Goal: Use online tool/utility: Utilize a website feature to perform a specific function

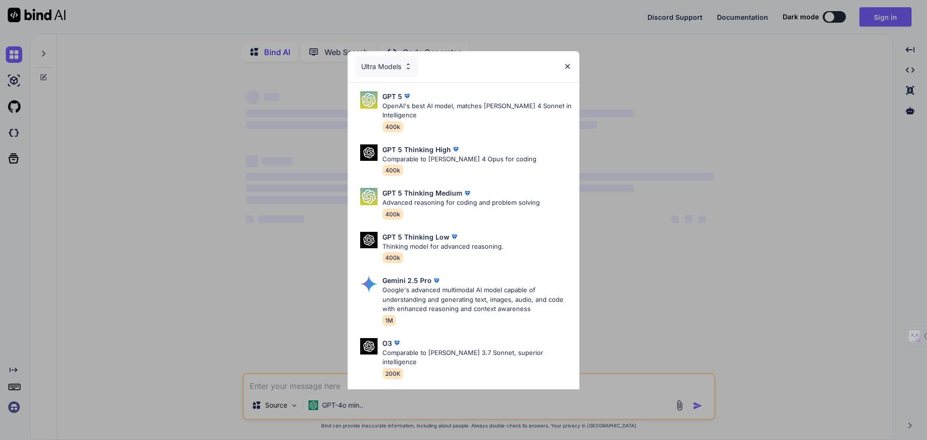
click at [571, 67] on img at bounding box center [567, 66] width 8 height 8
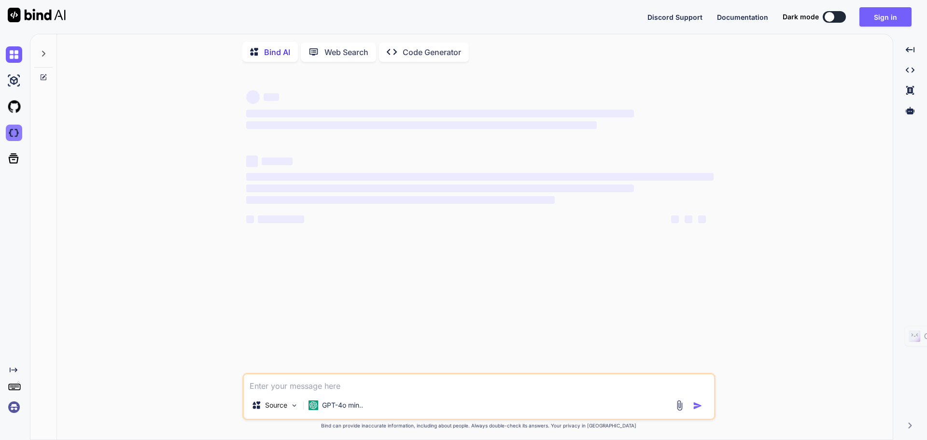
type textarea "x"
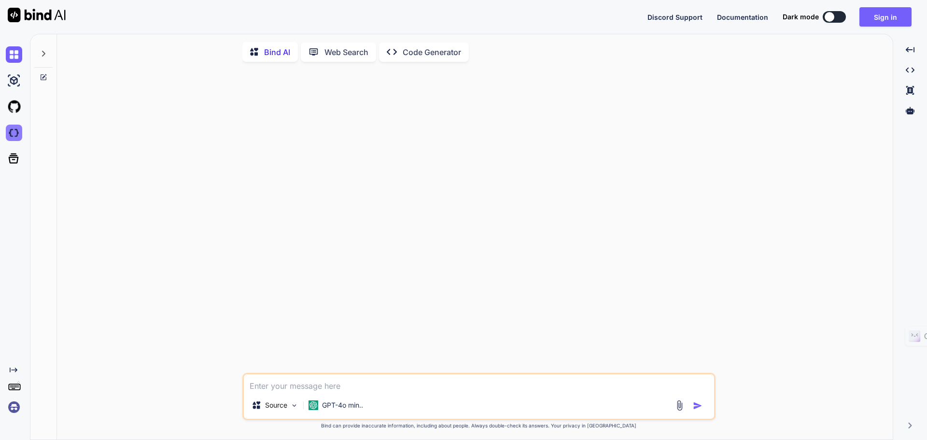
click at [15, 131] on img at bounding box center [14, 133] width 16 height 16
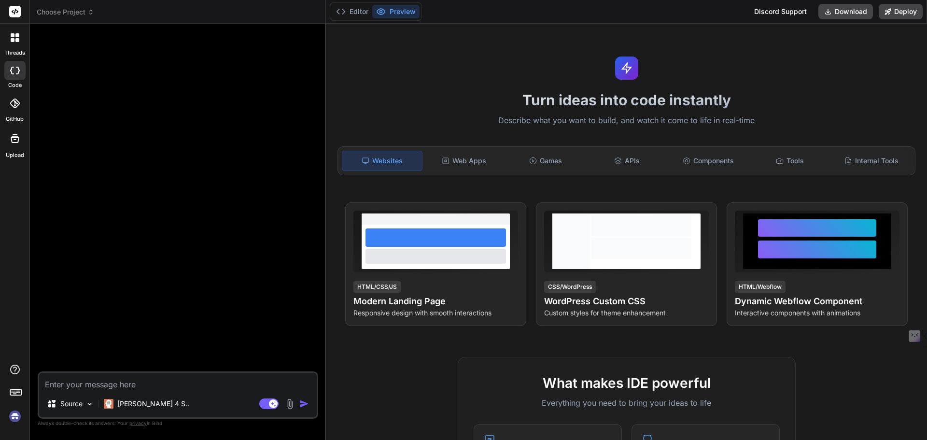
type textarea "x"
click at [11, 108] on icon at bounding box center [15, 103] width 10 height 10
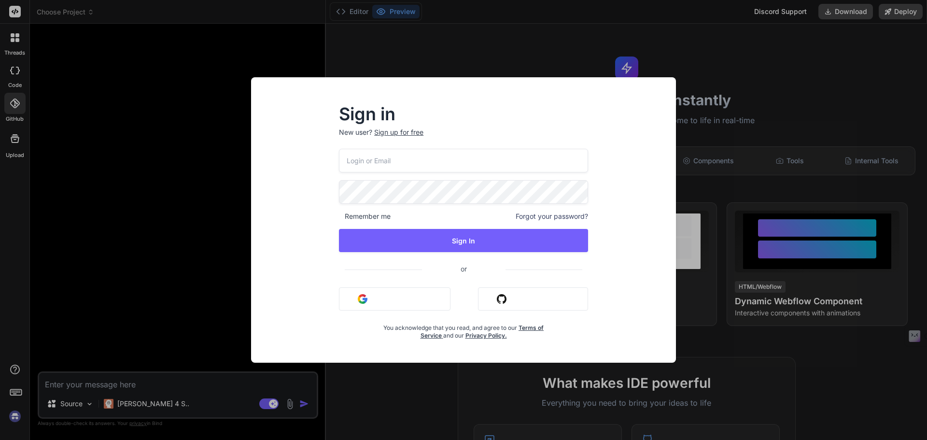
type input "[EMAIL_ADDRESS][DOMAIN_NAME]"
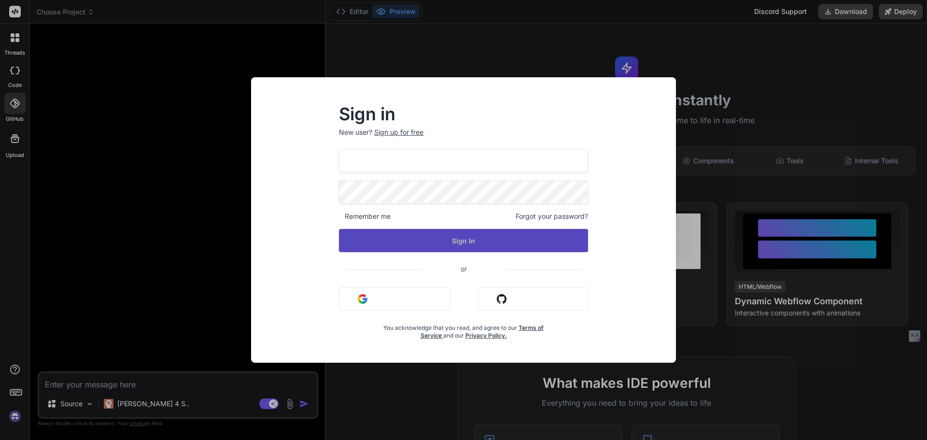
click at [515, 246] on button "Sign In" at bounding box center [463, 240] width 249 height 23
click at [451, 239] on button "Sign In" at bounding box center [463, 240] width 249 height 23
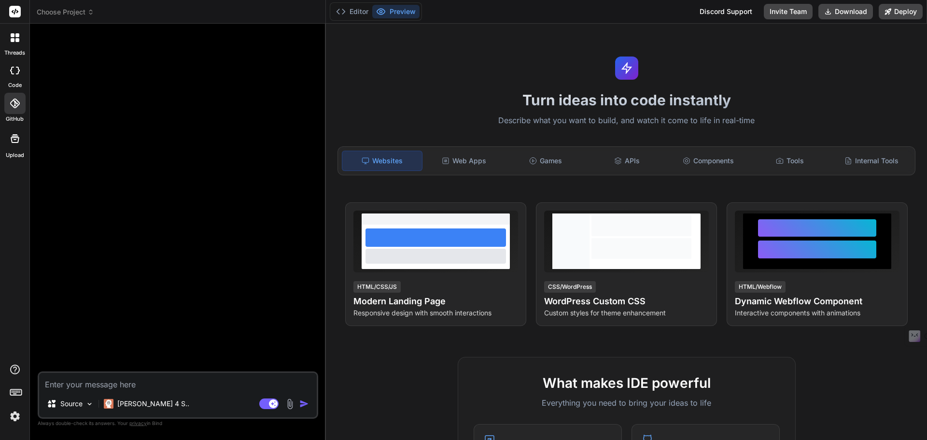
click at [16, 45] on div at bounding box center [15, 38] width 20 height 20
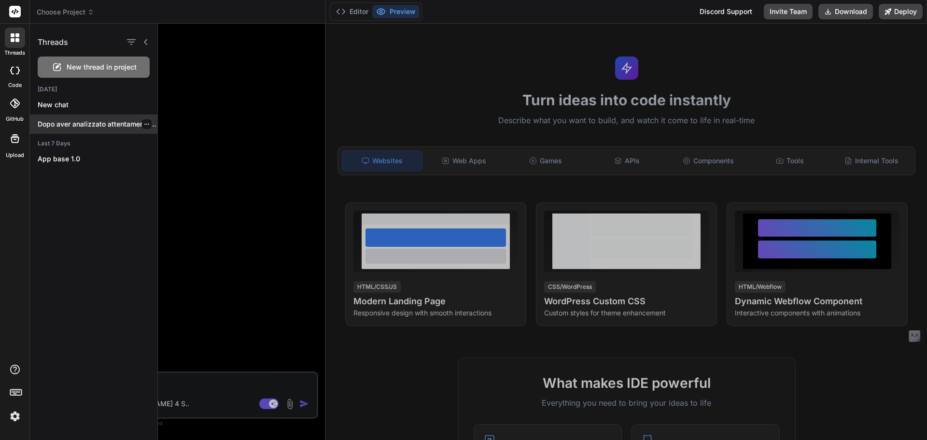
click at [98, 124] on p "Dopo aver analizzato attentamente la repository originale..." at bounding box center [98, 124] width 120 height 10
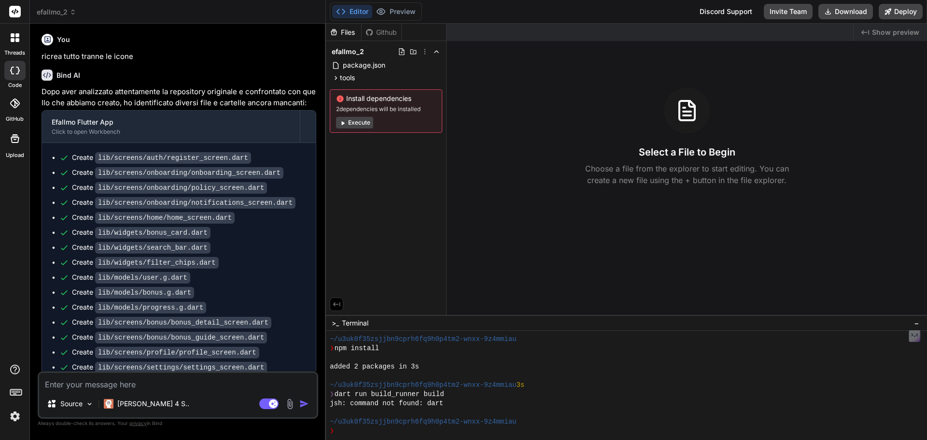
scroll to position [1726, 0]
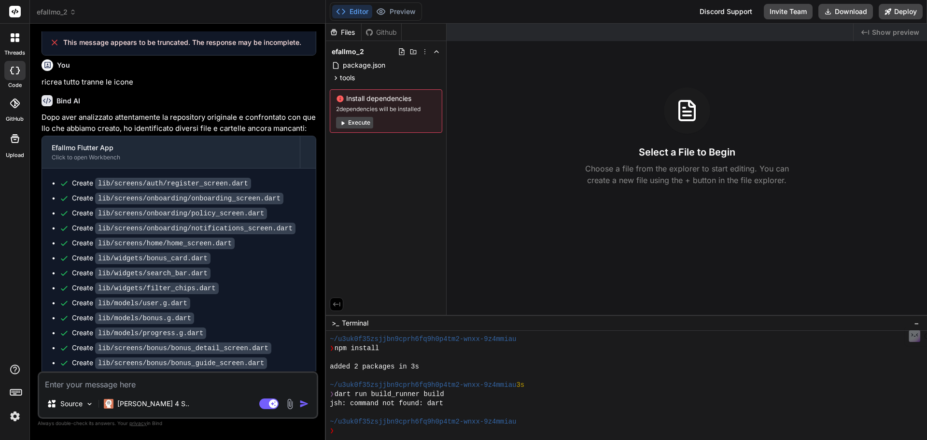
click at [11, 38] on icon at bounding box center [15, 37] width 9 height 9
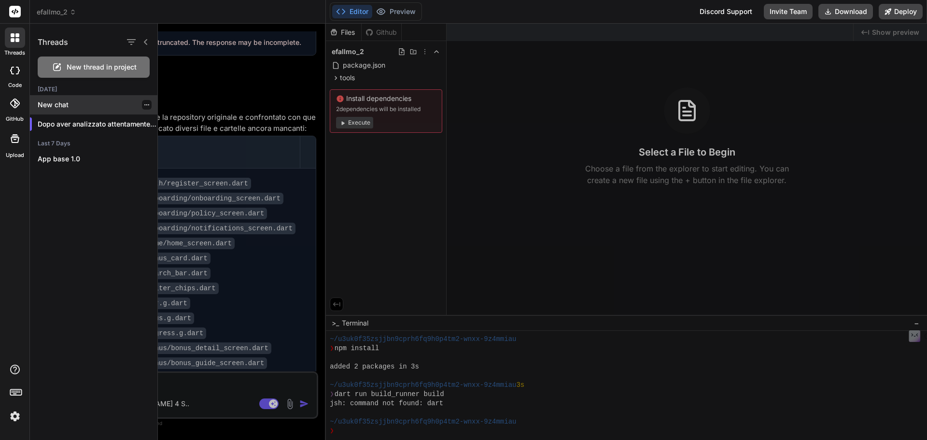
click at [68, 105] on p "New chat" at bounding box center [98, 105] width 120 height 10
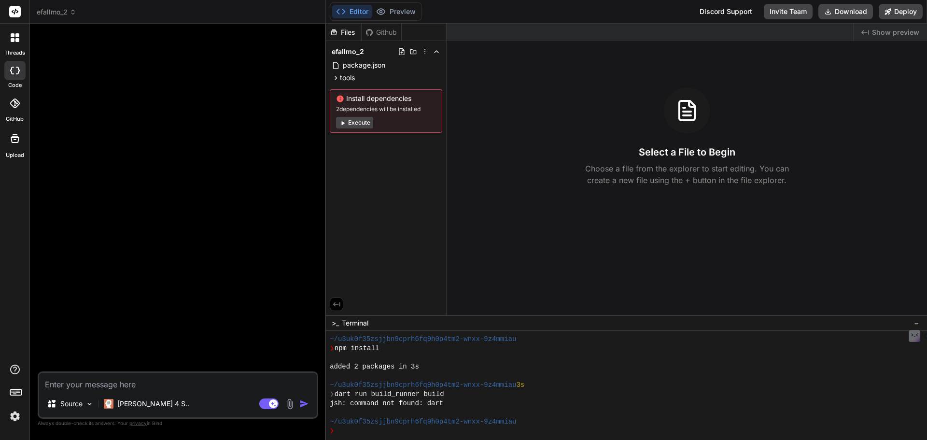
scroll to position [92, 0]
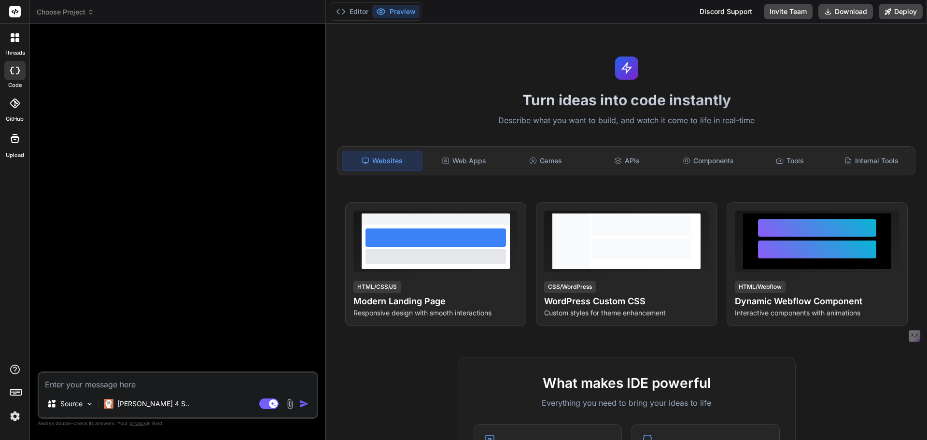
click at [16, 41] on icon at bounding box center [17, 40] width 4 height 4
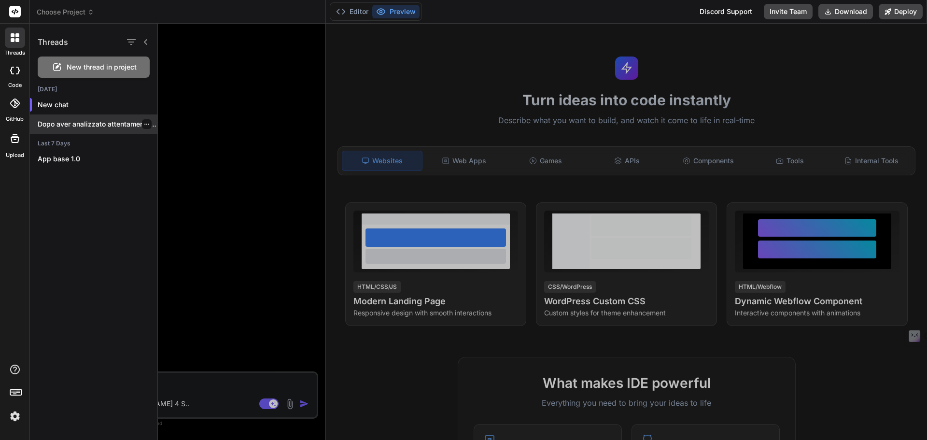
click at [117, 124] on p "Dopo aver analizzato attentamente la repository originale..." at bounding box center [98, 124] width 120 height 10
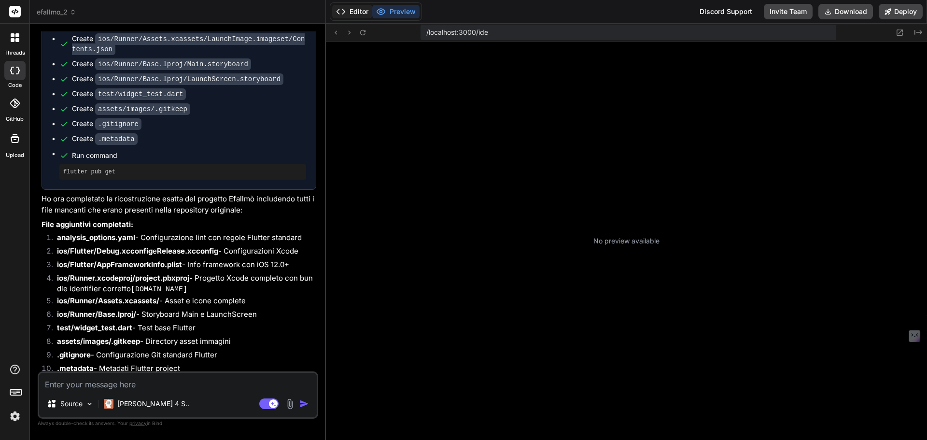
scroll to position [211, 0]
click at [345, 10] on icon at bounding box center [341, 12] width 10 height 10
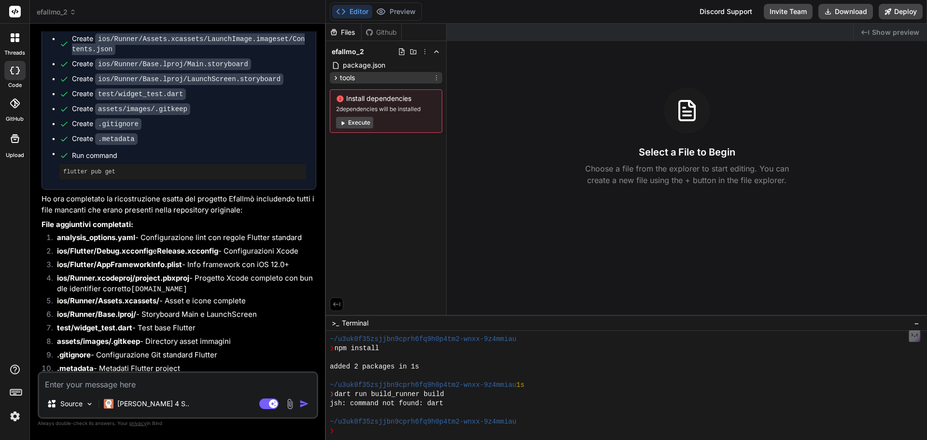
click at [338, 78] on icon at bounding box center [336, 78] width 8 height 8
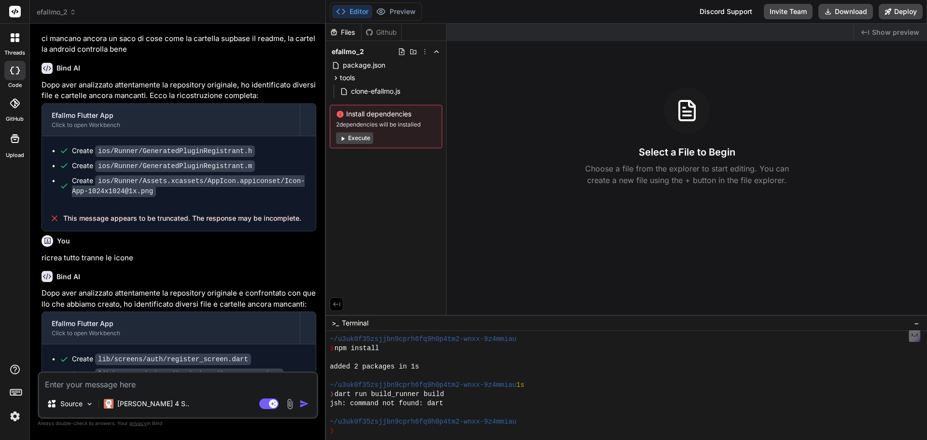
scroll to position [1569, 0]
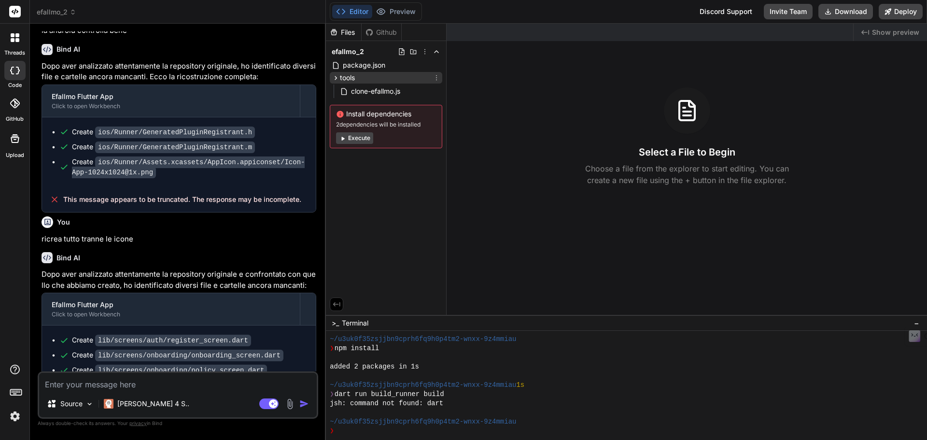
click at [334, 78] on icon at bounding box center [336, 78] width 8 height 8
click at [17, 39] on icon at bounding box center [17, 40] width 4 height 4
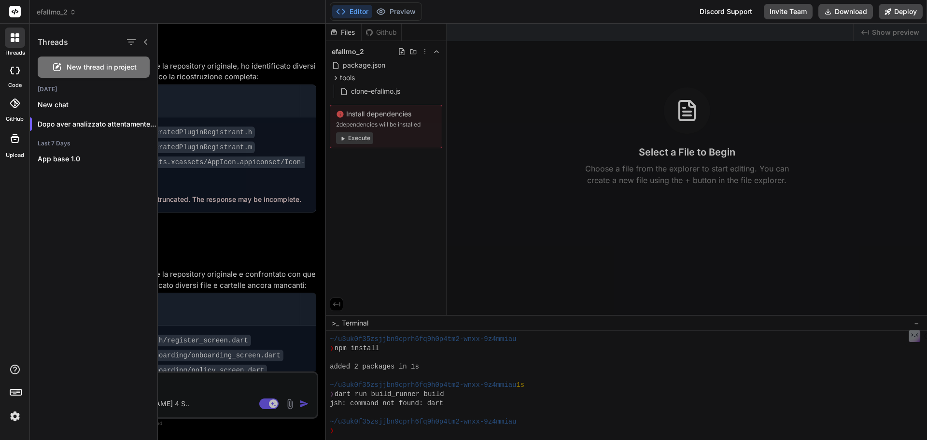
click at [20, 41] on div at bounding box center [15, 38] width 20 height 20
click at [230, 393] on div at bounding box center [542, 232] width 769 height 416
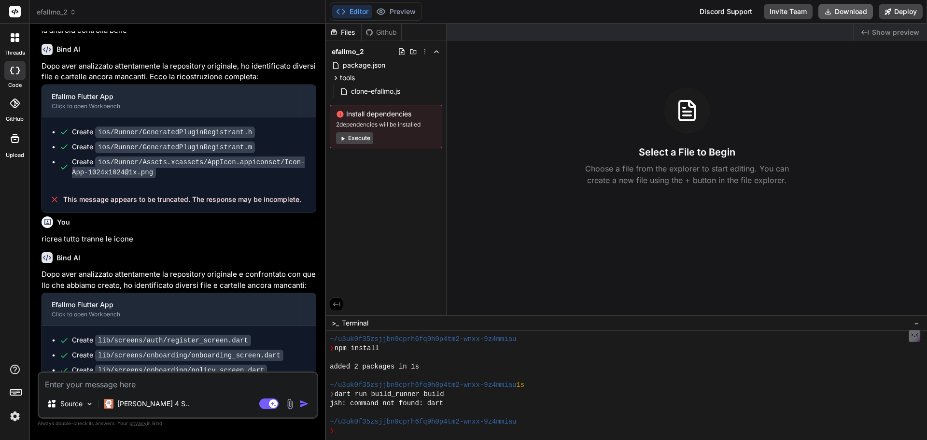
click at [843, 4] on button "Download" at bounding box center [845, 11] width 55 height 15
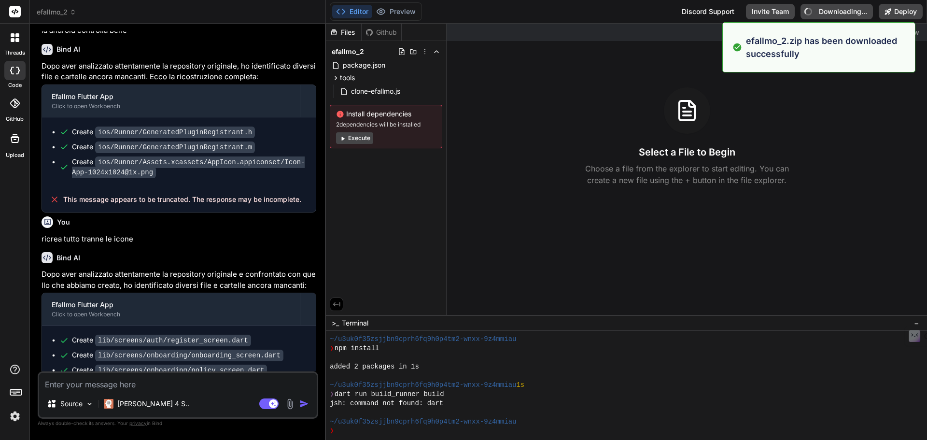
type textarea "x"
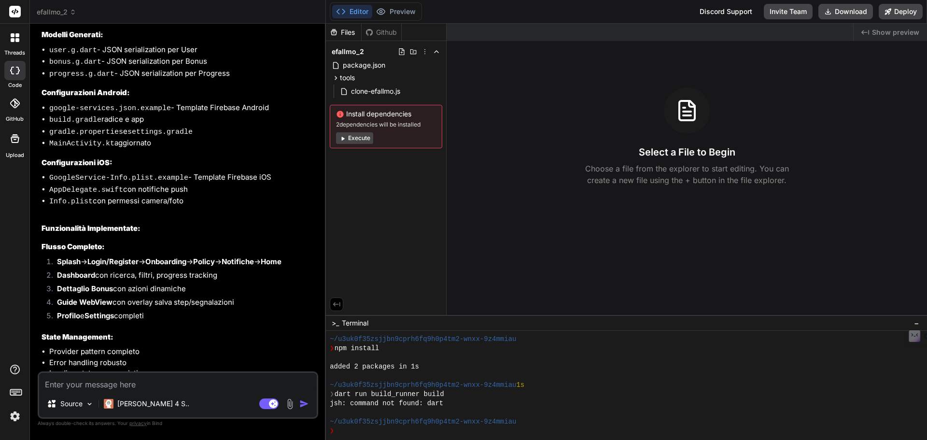
scroll to position [2547, 0]
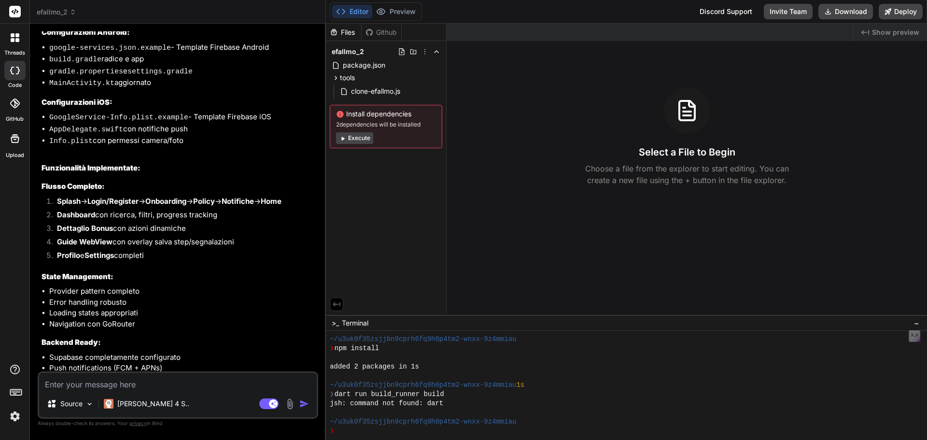
click at [16, 43] on div at bounding box center [15, 38] width 20 height 20
